Goal: Information Seeking & Learning: Learn about a topic

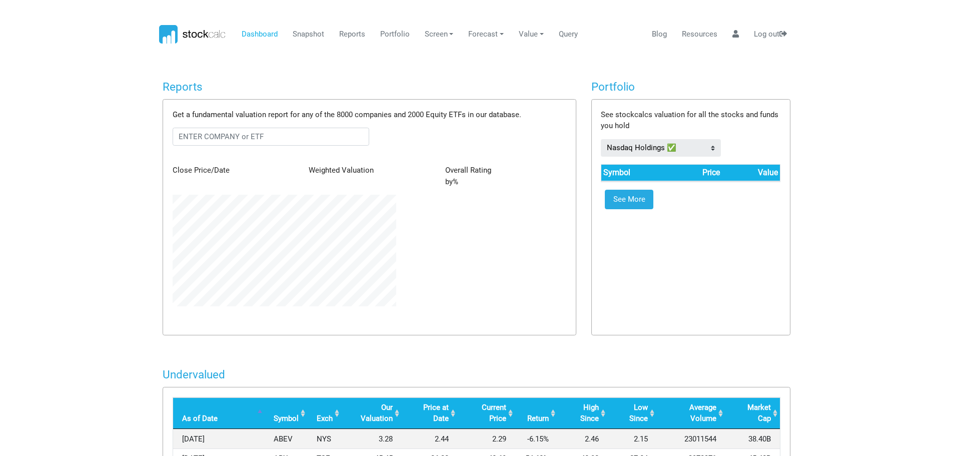
scroll to position [112, 238]
click at [302, 137] on input "text" at bounding box center [271, 137] width 197 height 18
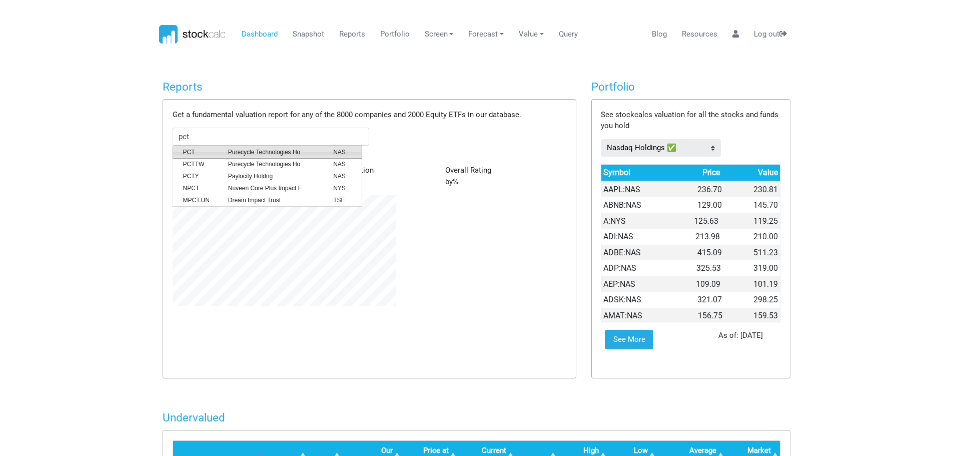
click at [278, 150] on span "Purecycle Technologies Ho" at bounding box center [273, 152] width 105 height 9
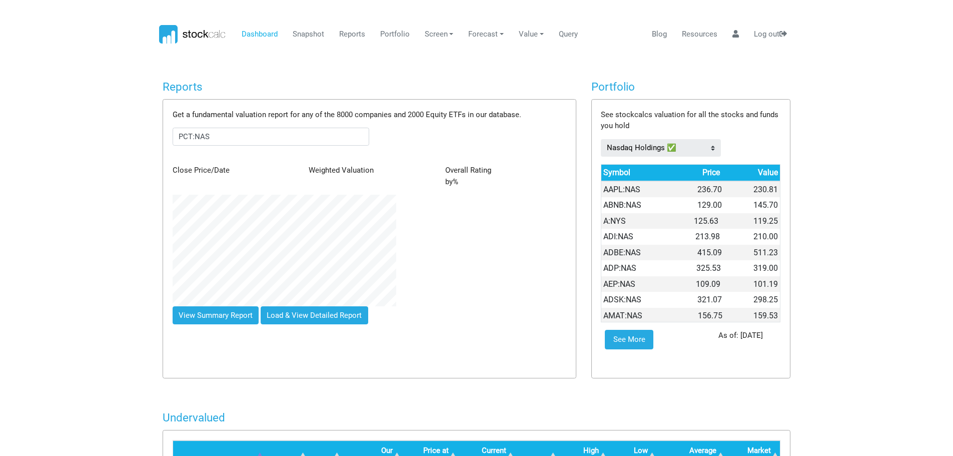
scroll to position [156, 238]
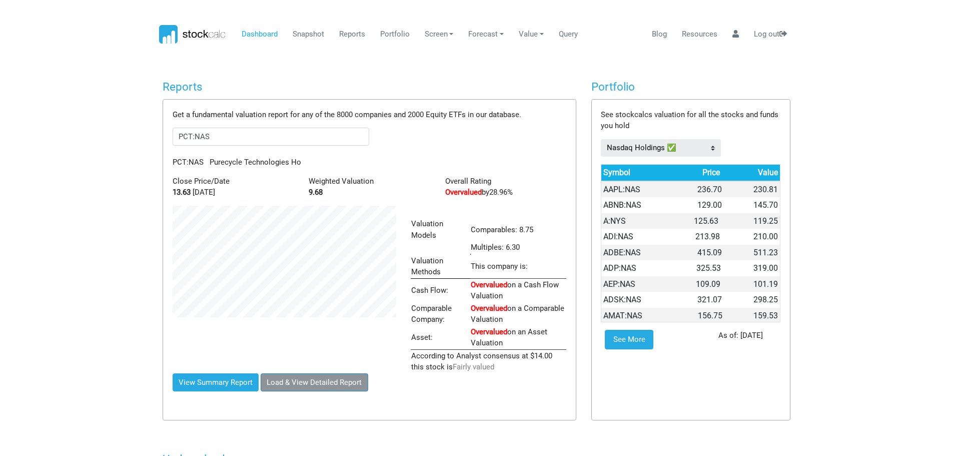
type input "PCT:NAS"
click at [317, 373] on button "Load & View Detailed Report" at bounding box center [315, 382] width 108 height 18
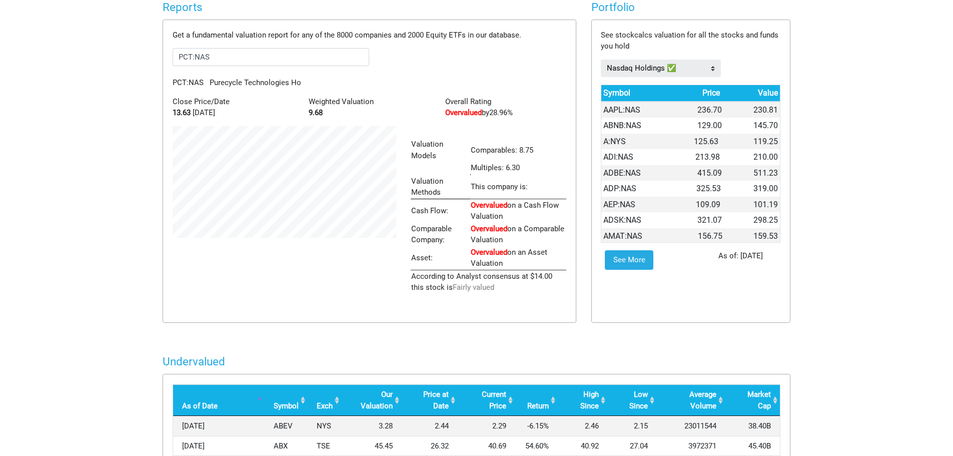
scroll to position [0, 0]
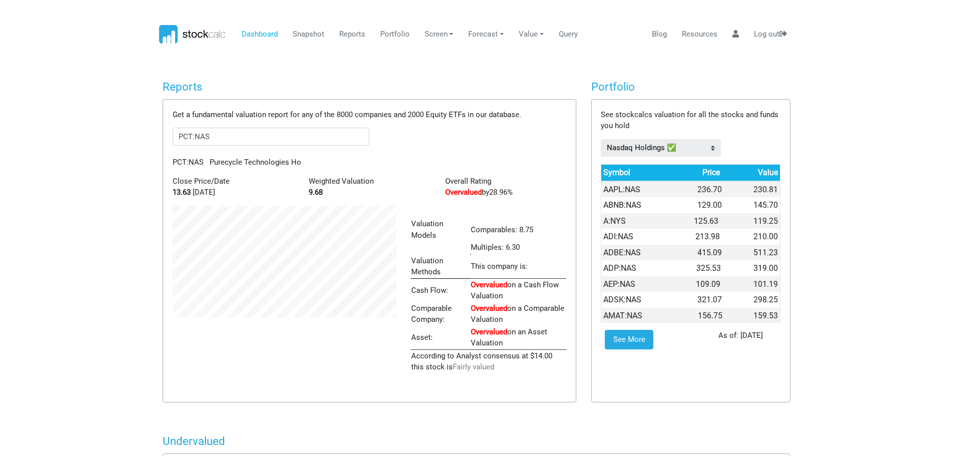
click at [425, 278] on td "Cash Flow:" at bounding box center [441, 290] width 60 height 24
click at [251, 140] on input "PCT:NAS" at bounding box center [271, 137] width 197 height 18
click at [488, 362] on span "Fairly valued" at bounding box center [474, 366] width 42 height 9
click at [632, 335] on link "See More" at bounding box center [629, 340] width 49 height 20
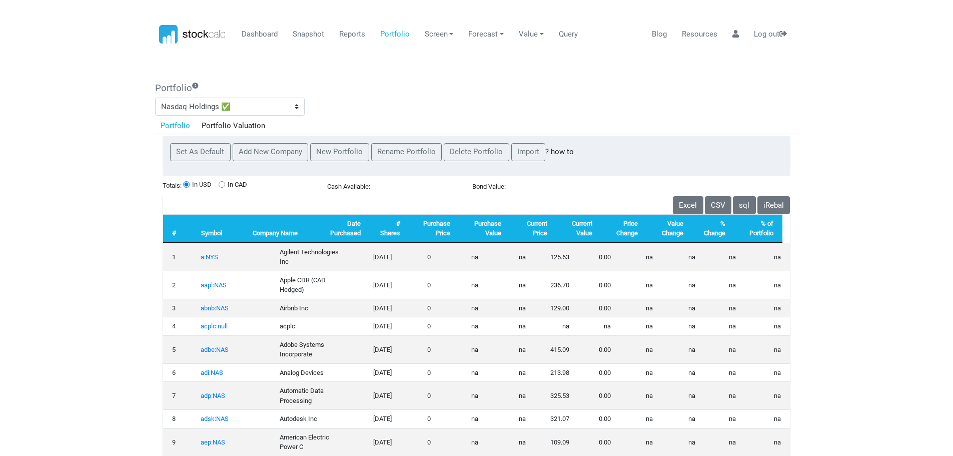
click at [210, 33] on icon at bounding box center [193, 34] width 68 height 19
click at [264, 35] on link "Dashboard" at bounding box center [260, 34] width 44 height 19
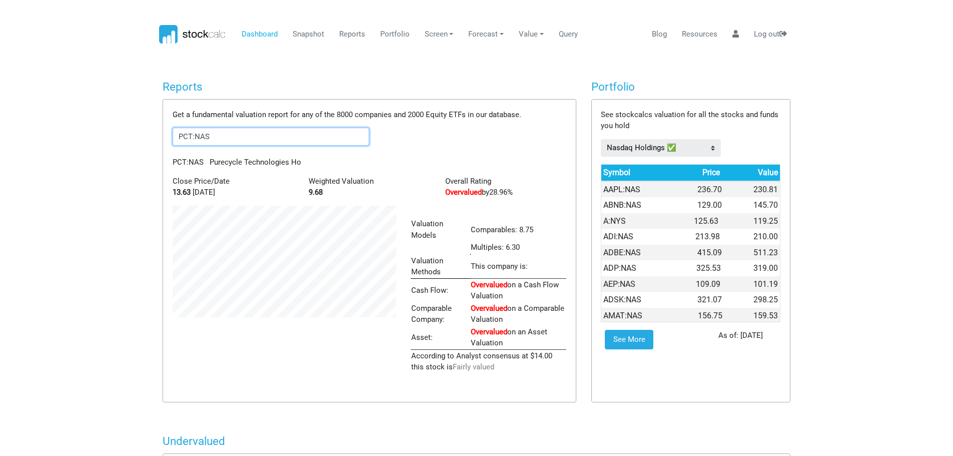
click at [276, 142] on input "PCT:NAS" at bounding box center [271, 137] width 197 height 18
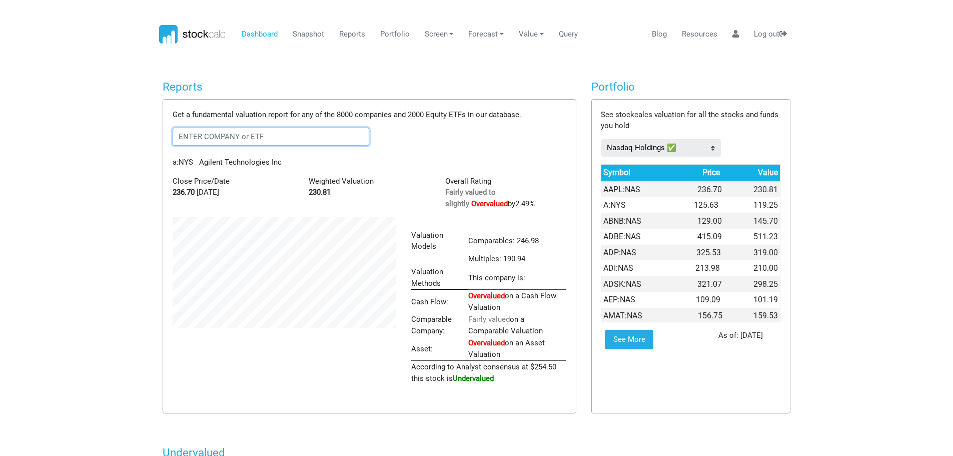
click at [277, 131] on input "text" at bounding box center [271, 137] width 197 height 18
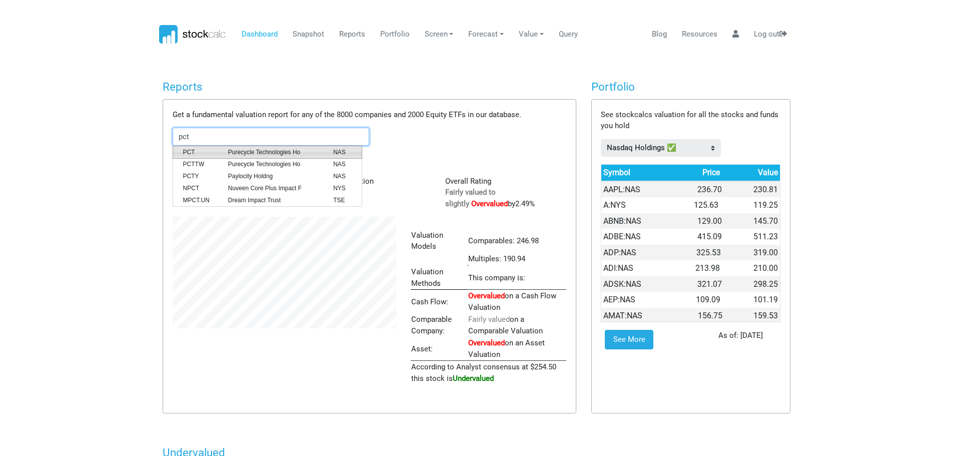
click at [282, 154] on span "Purecycle Technologies Ho" at bounding box center [273, 152] width 105 height 9
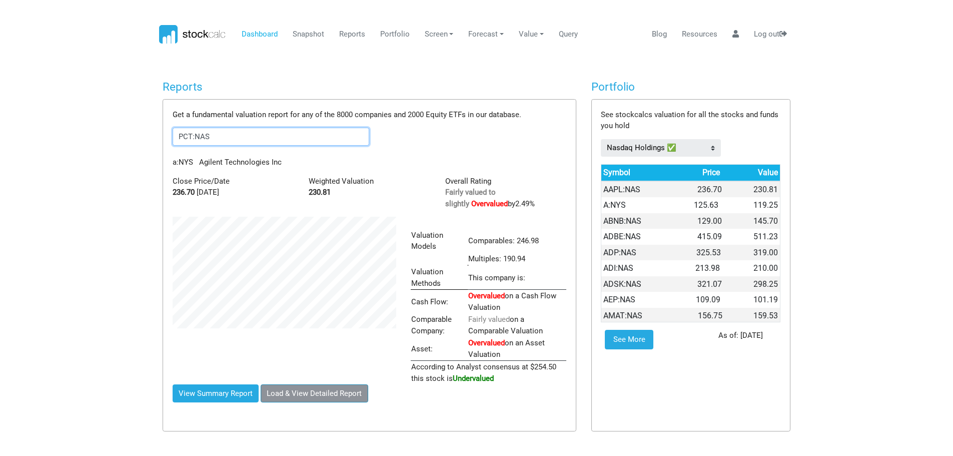
type input "PCT:NAS"
click at [301, 392] on button "Load & View Detailed Report" at bounding box center [315, 393] width 108 height 18
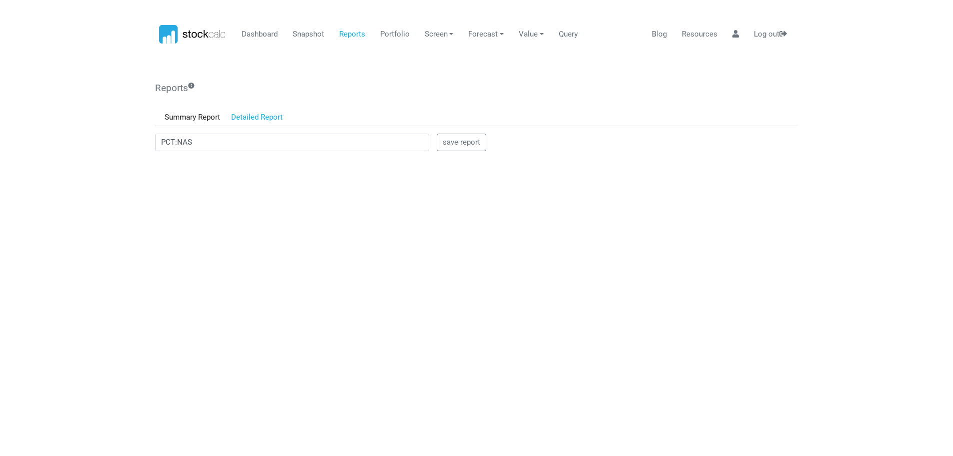
click at [277, 117] on link "Detailed Report" at bounding box center [257, 117] width 63 height 17
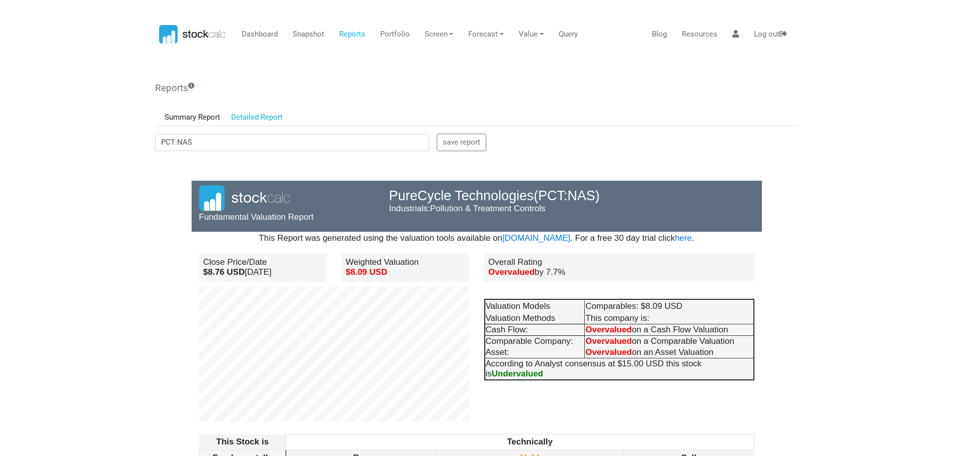
click at [270, 117] on link "Detailed Report" at bounding box center [257, 117] width 63 height 17
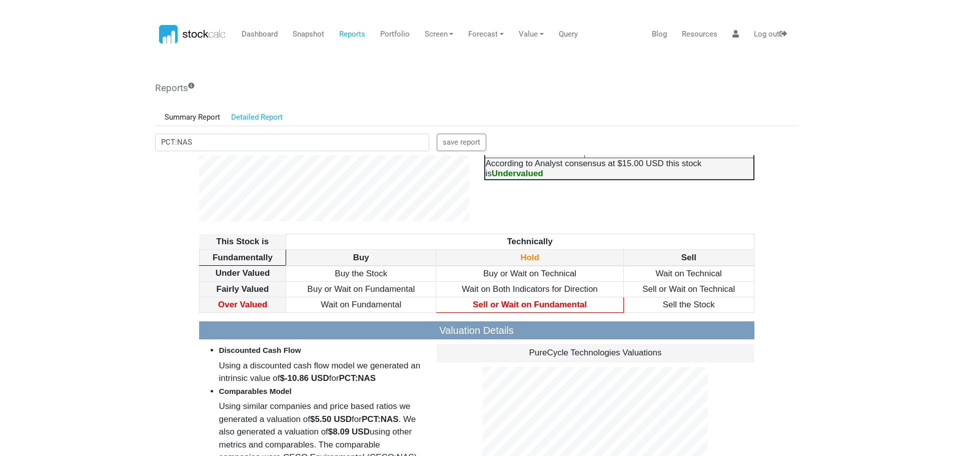
click at [277, 117] on link "Detailed Report" at bounding box center [257, 117] width 63 height 17
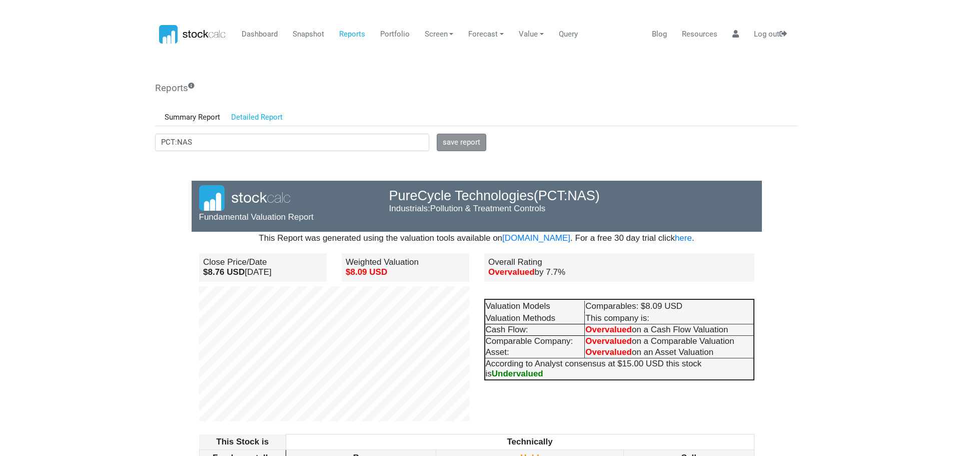
click at [470, 146] on button "save report" at bounding box center [462, 143] width 50 height 18
